Goal: Task Accomplishment & Management: Manage account settings

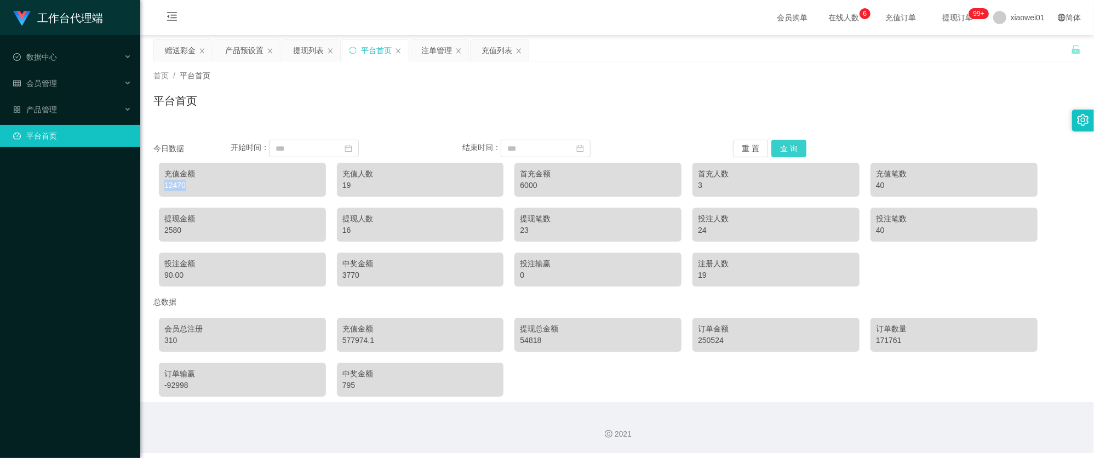
click at [788, 140] on button "查 询" at bounding box center [788, 149] width 35 height 18
click at [789, 141] on button "查 询" at bounding box center [788, 149] width 35 height 18
click at [194, 179] on div "充值金额" at bounding box center [242, 174] width 156 height 12
click at [187, 49] on div "赠送彩金" at bounding box center [180, 50] width 31 height 21
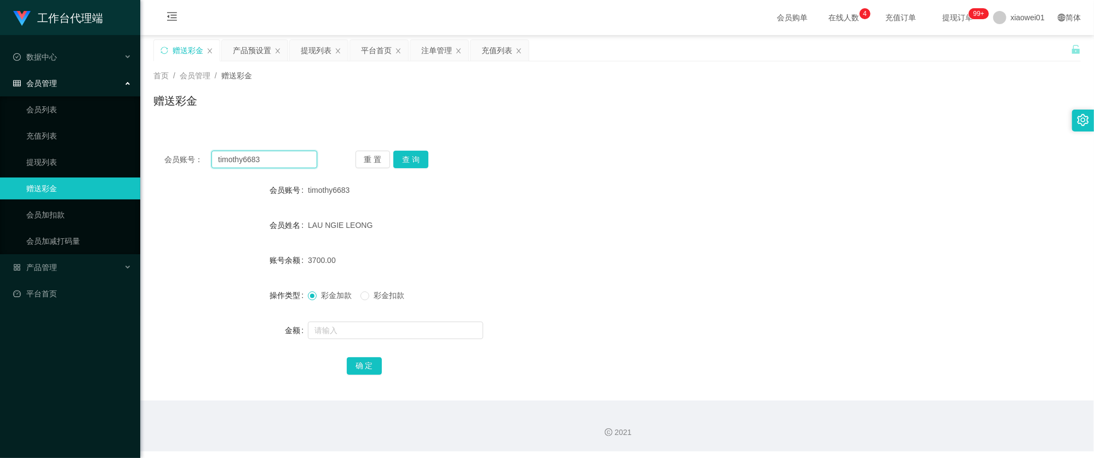
drag, startPoint x: 299, startPoint y: 167, endPoint x: 171, endPoint y: 153, distance: 128.3
click at [171, 153] on div "会员账号： timothy6683" at bounding box center [240, 160] width 153 height 18
paste input "cckeong79"
type input "cckeong79"
click at [405, 157] on button "查 询" at bounding box center [410, 160] width 35 height 18
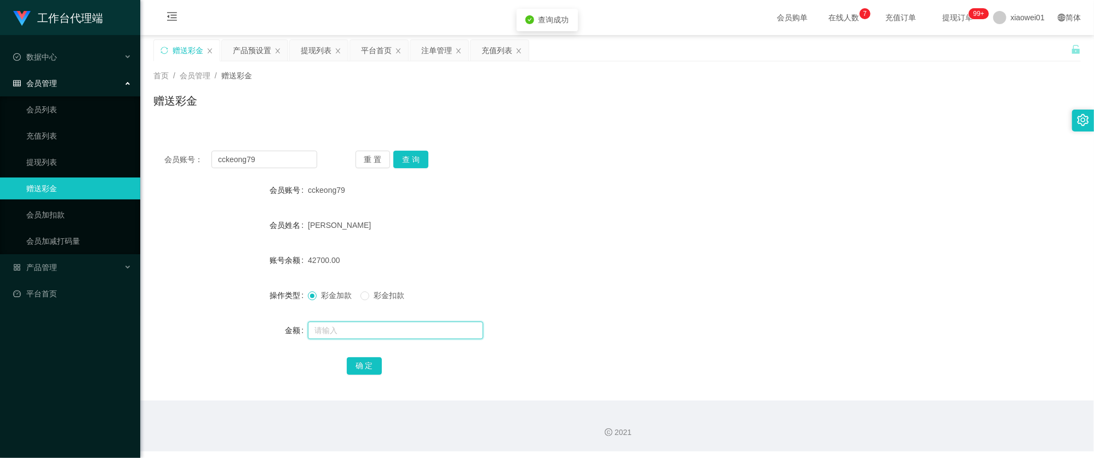
click at [358, 327] on input "text" at bounding box center [395, 331] width 175 height 18
click at [500, 224] on div "[PERSON_NAME]" at bounding box center [578, 225] width 541 height 22
click at [367, 331] on input "text" at bounding box center [395, 331] width 175 height 18
type input "2000"
click at [364, 367] on button "确 定" at bounding box center [364, 366] width 35 height 18
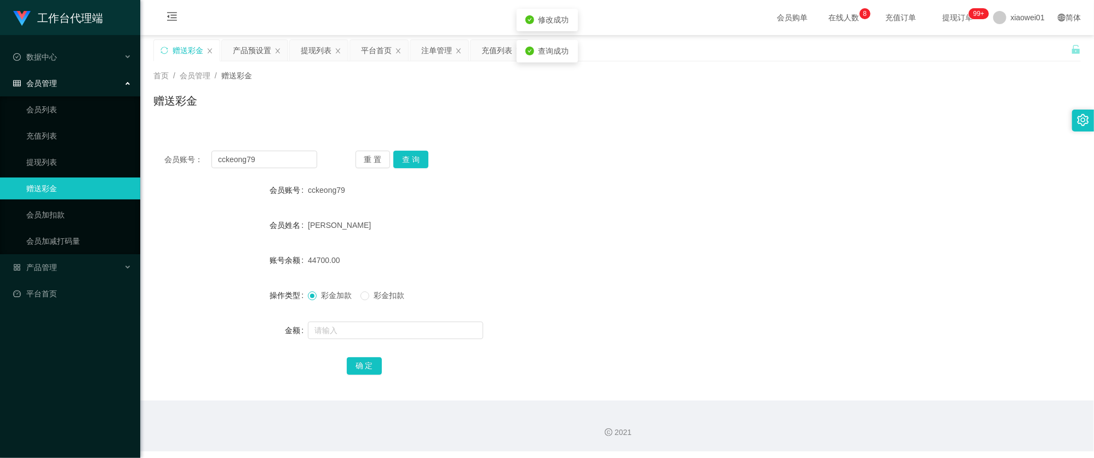
click at [724, 275] on form "会员账号 cckeong79 会员姓名 [PERSON_NAME] 账号余额 44700.00 操作类型 彩金加款 彩金扣款 金额 确 定" at bounding box center [616, 277] width 927 height 197
